Goal: Subscribe to service/newsletter

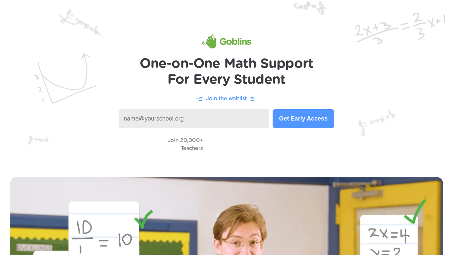
click at [214, 122] on input at bounding box center [194, 118] width 151 height 19
type input "i"
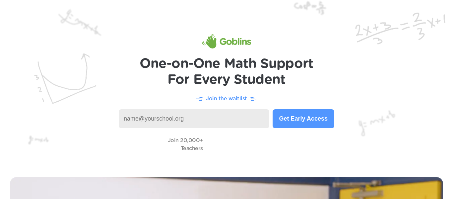
click at [208, 122] on input at bounding box center [194, 118] width 151 height 19
type input "i"
type input "eralt@learner.dvusd.org"
